Goal: Transaction & Acquisition: Download file/media

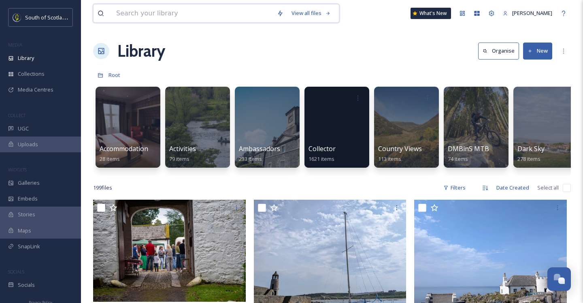
click at [195, 15] on input at bounding box center [192, 13] width 161 height 18
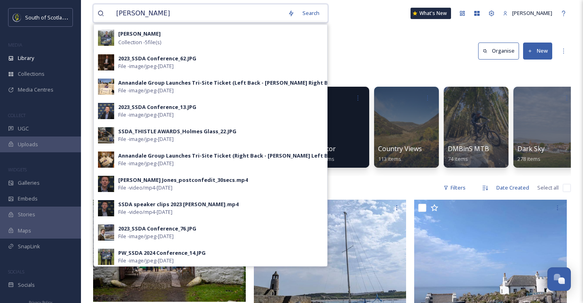
type input "[PERSON_NAME]"
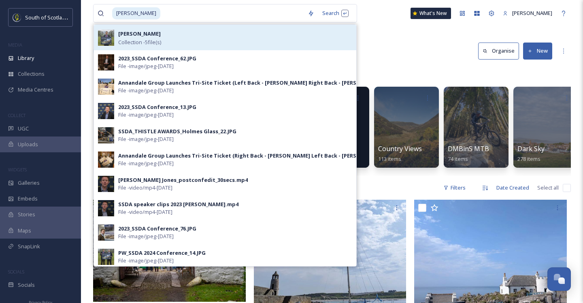
click at [225, 43] on div "[PERSON_NAME] Collection - 5 file(s)" at bounding box center [235, 37] width 234 height 17
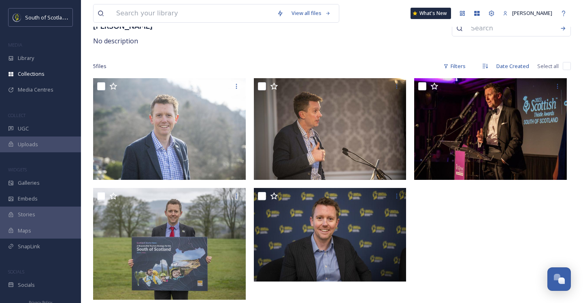
scroll to position [55, 0]
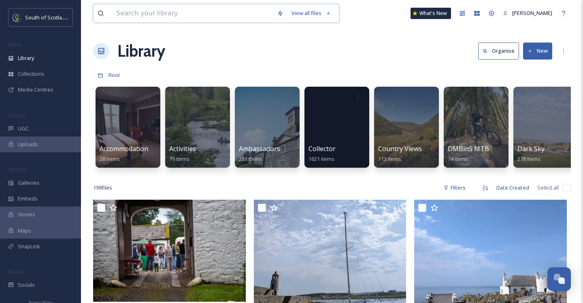
click at [161, 20] on input at bounding box center [192, 13] width 161 height 18
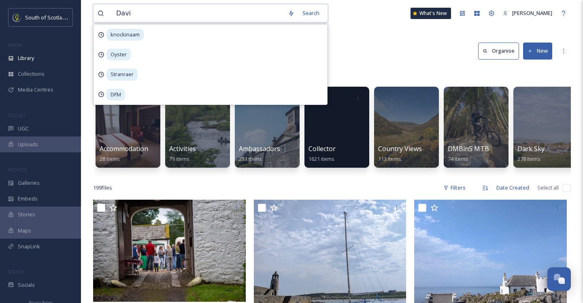
type input "[PERSON_NAME]"
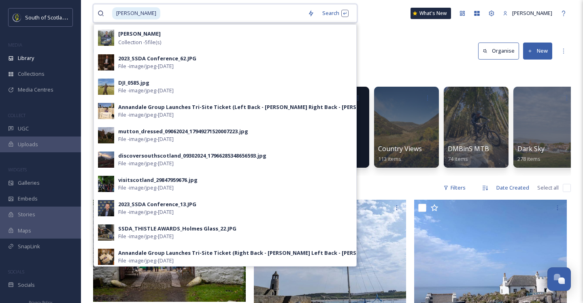
type input "\"
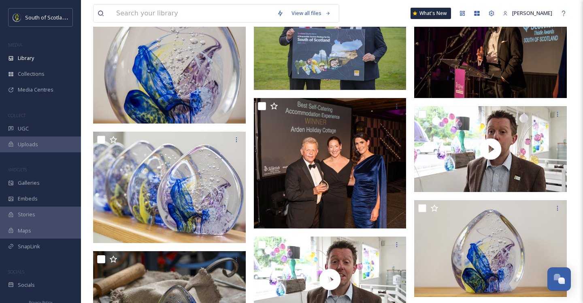
scroll to position [1817, 0]
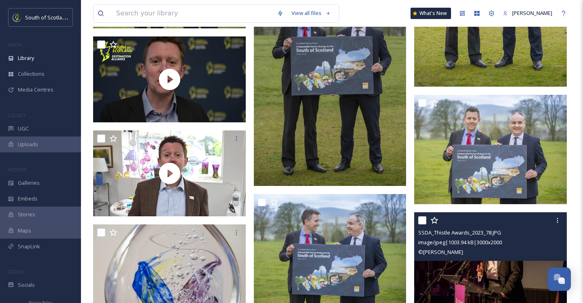
click at [502, 272] on img at bounding box center [490, 263] width 153 height 102
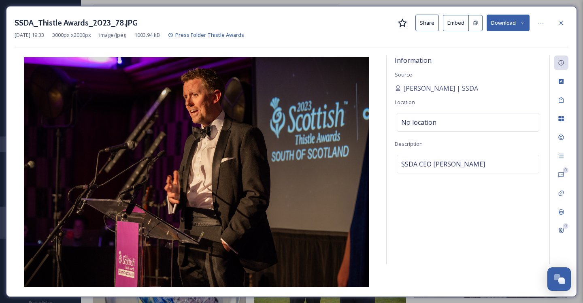
click at [527, 23] on button "Download" at bounding box center [508, 23] width 43 height 17
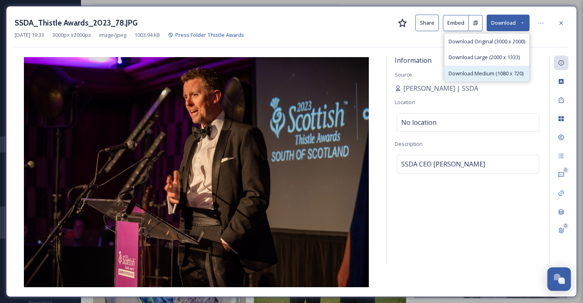
click at [463, 70] on span "Download Medium (1080 x 720)" at bounding box center [486, 74] width 75 height 8
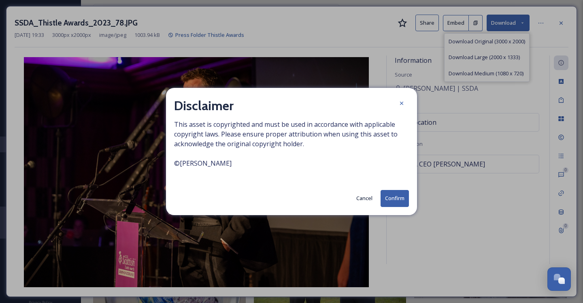
click at [391, 204] on button "Confirm" at bounding box center [395, 198] width 28 height 17
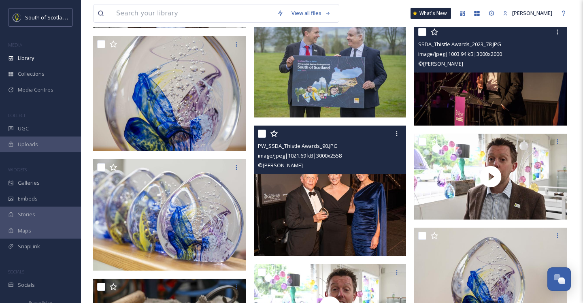
scroll to position [1861, 0]
